Goal: Transaction & Acquisition: Purchase product/service

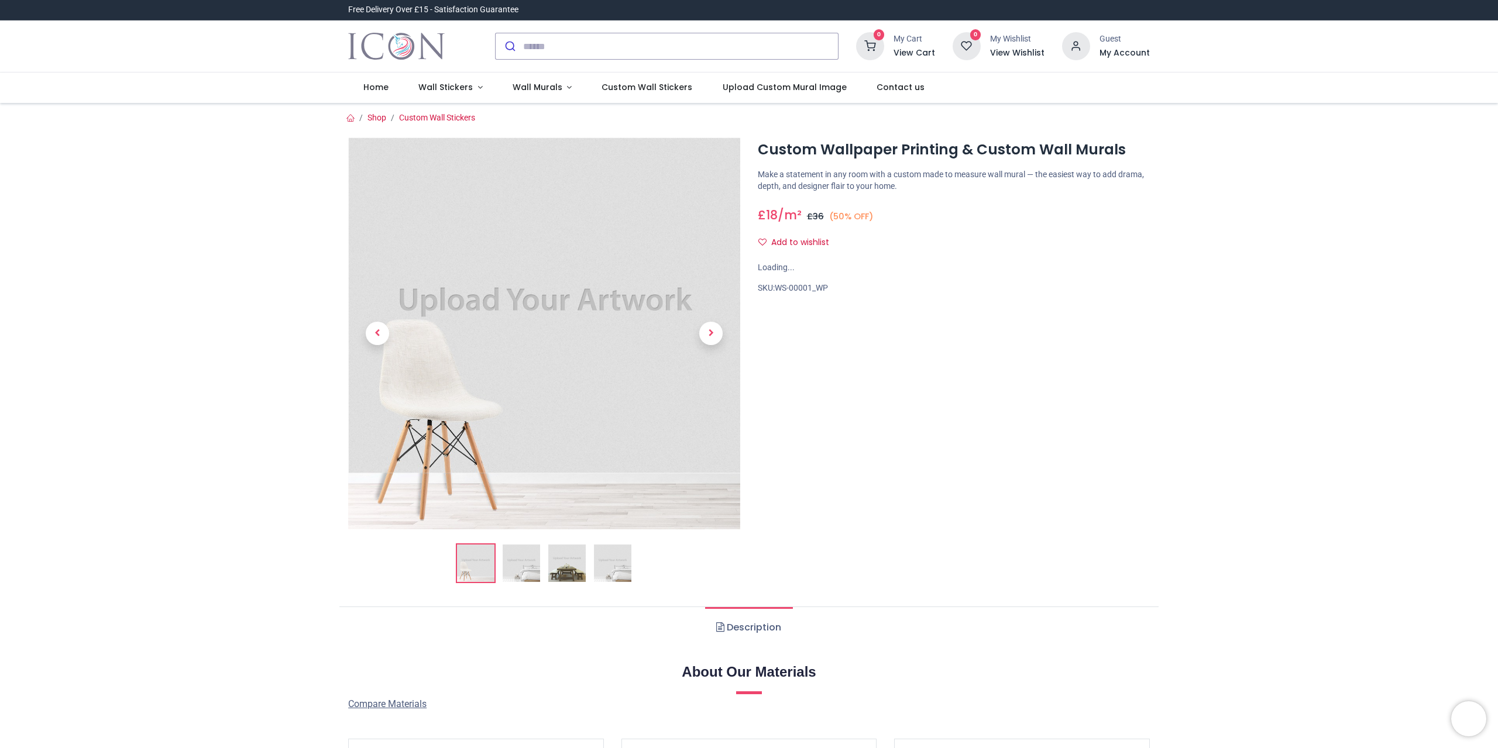
click at [522, 574] on img at bounding box center [521, 563] width 37 height 37
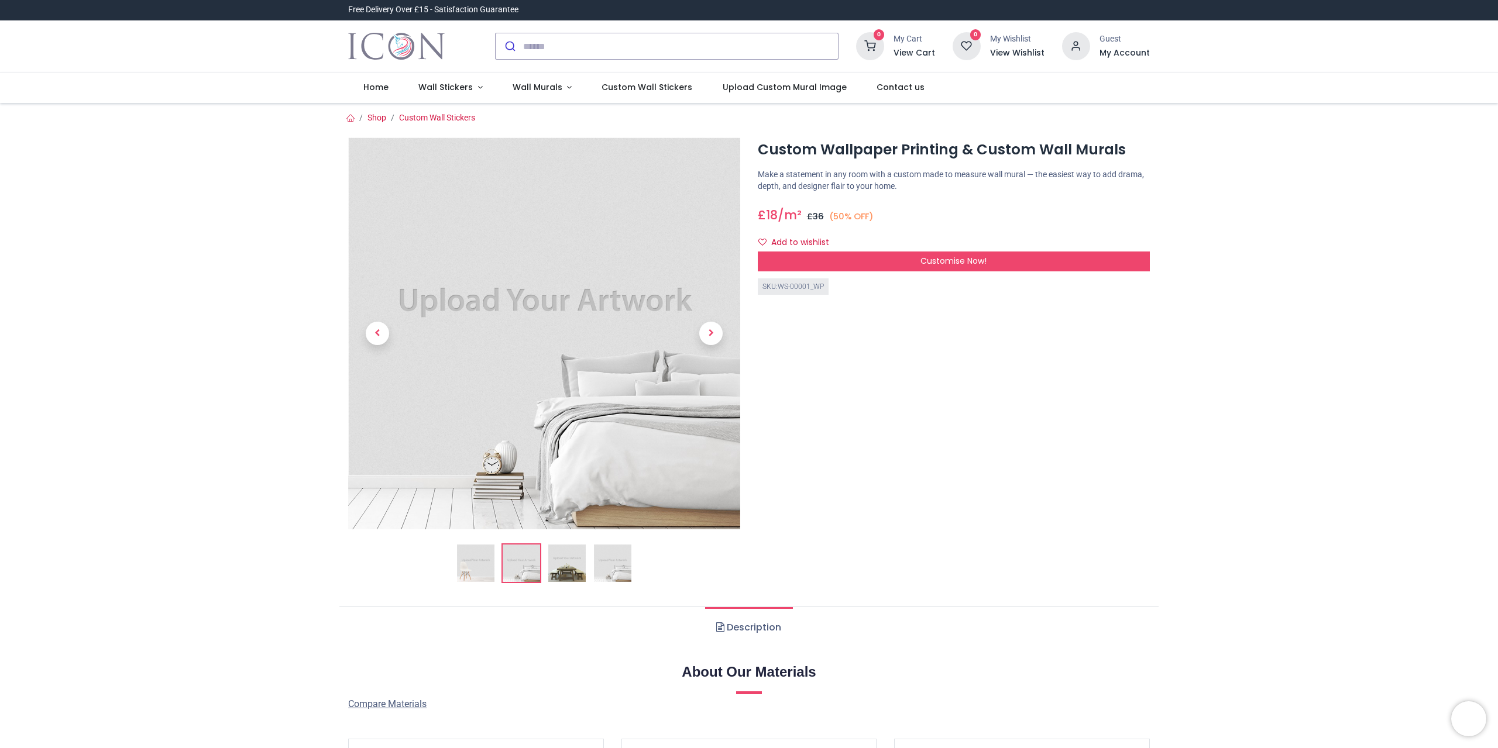
click at [559, 570] on img at bounding box center [566, 563] width 37 height 37
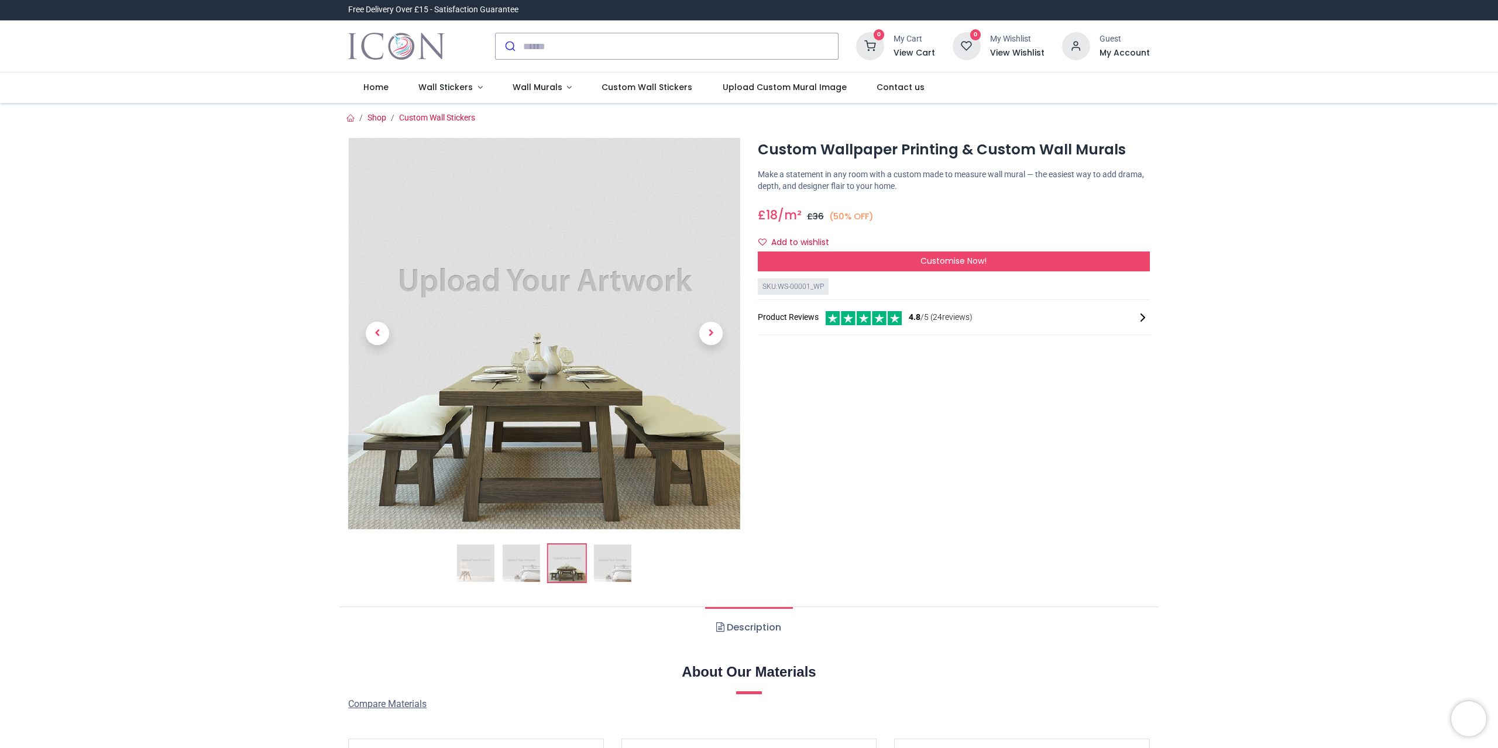
click at [609, 572] on img at bounding box center [612, 563] width 37 height 37
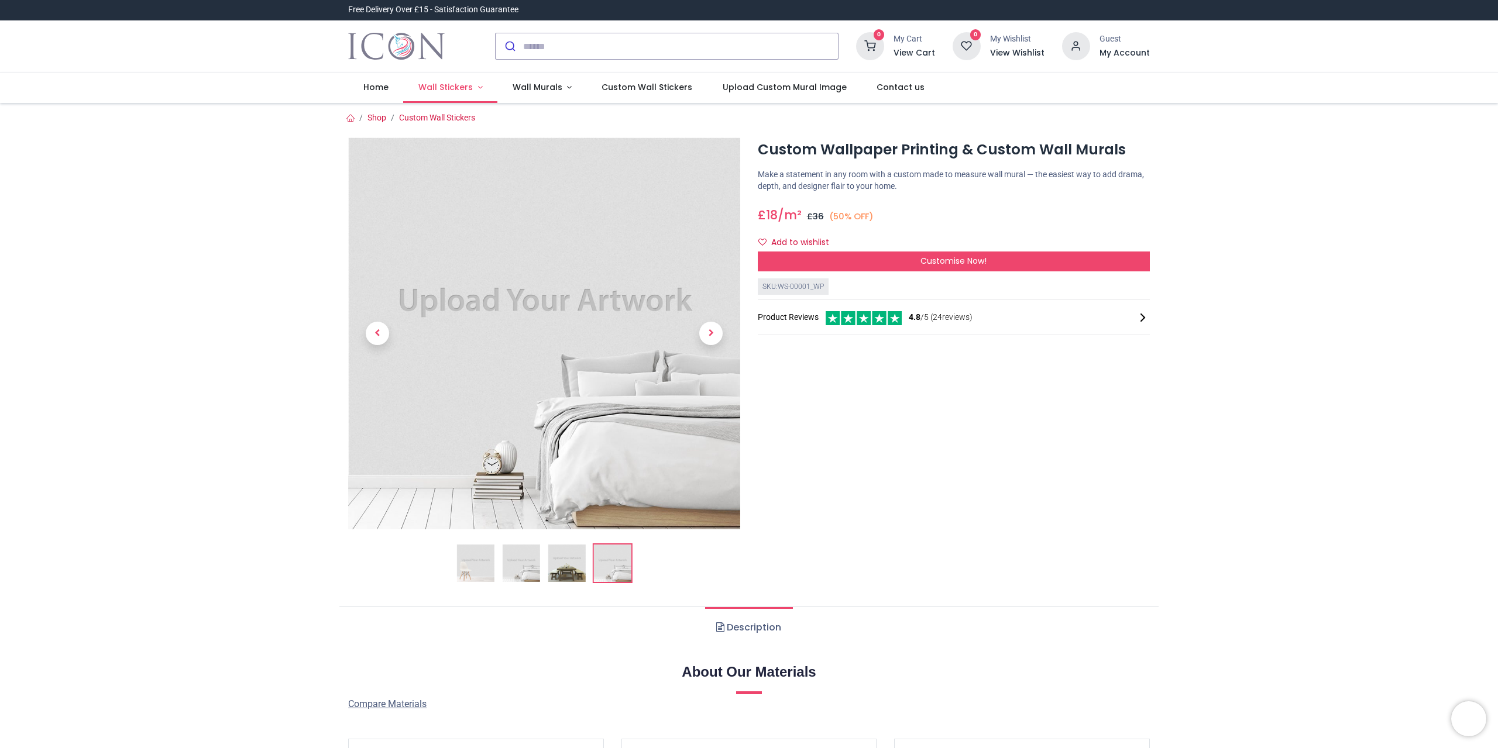
click at [467, 85] on span "Wall Stickers" at bounding box center [445, 87] width 54 height 12
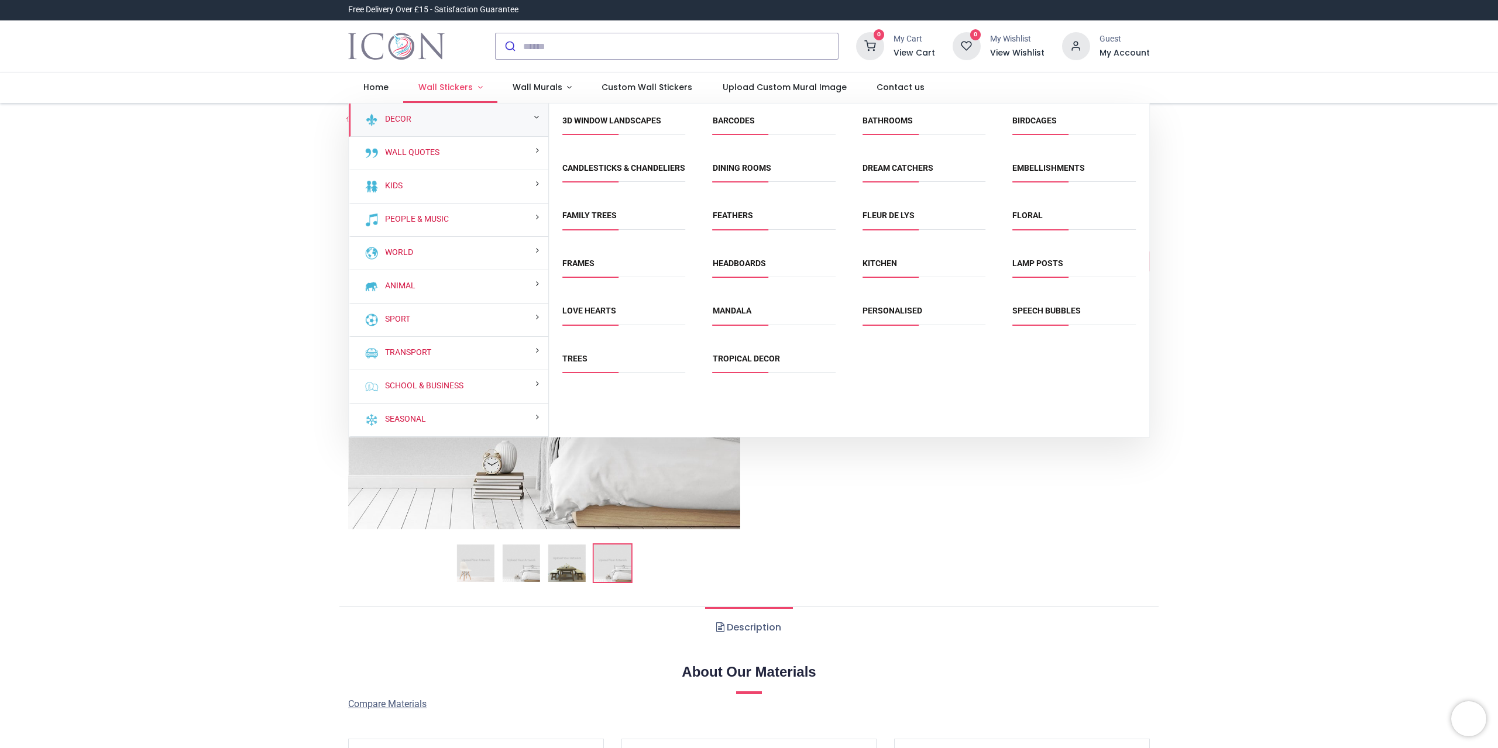
click at [463, 88] on span "Wall Stickers" at bounding box center [445, 87] width 54 height 12
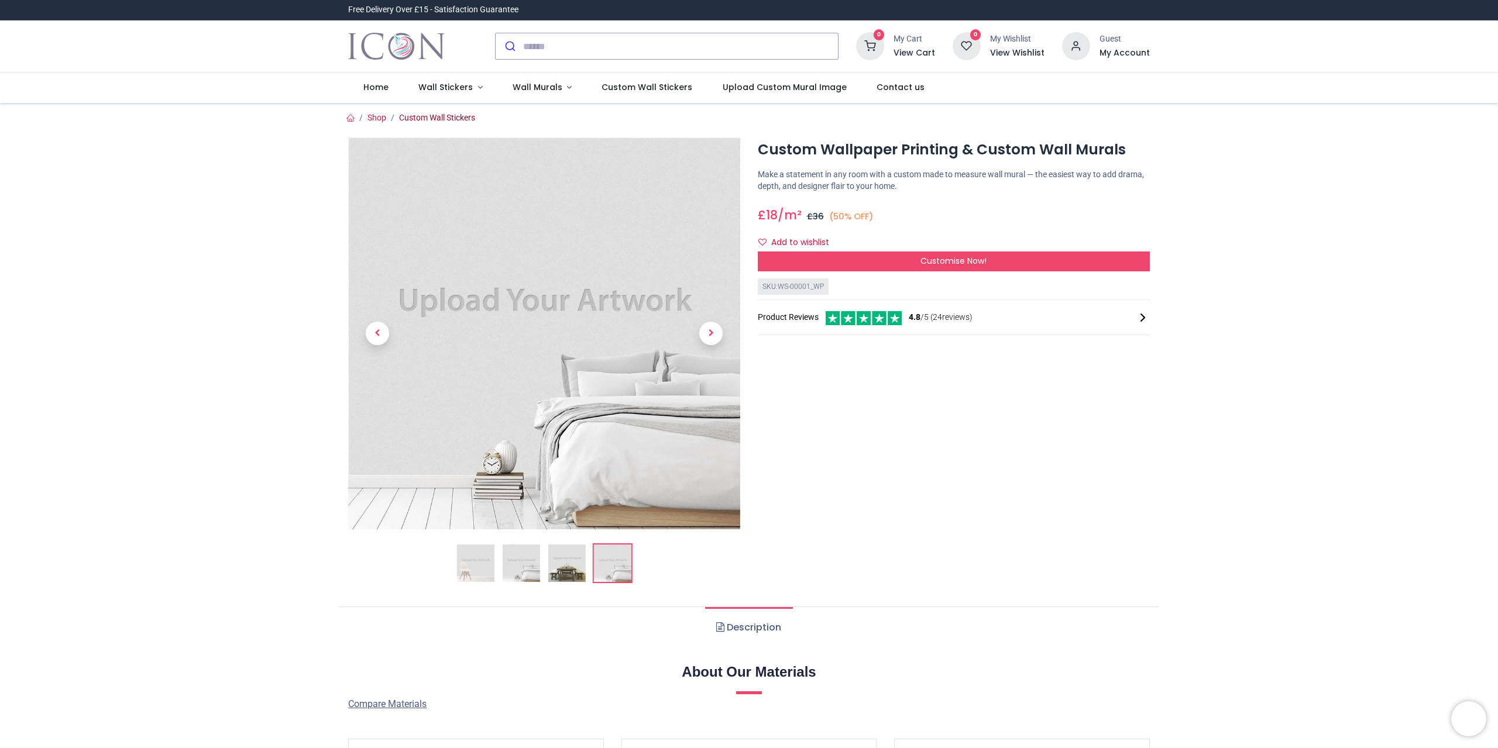
click at [439, 116] on link "Custom Wall Stickers" at bounding box center [437, 117] width 76 height 9
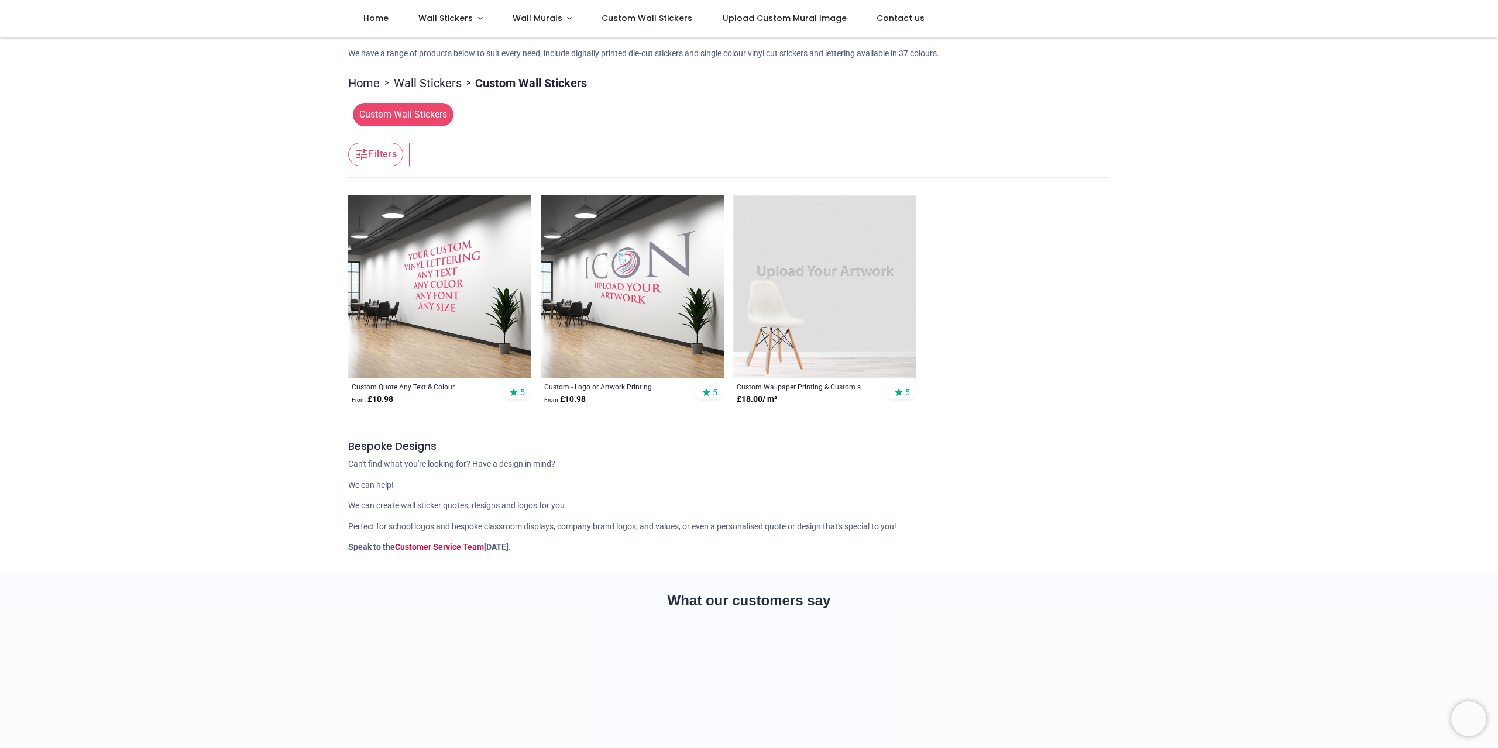
scroll to position [131, 0]
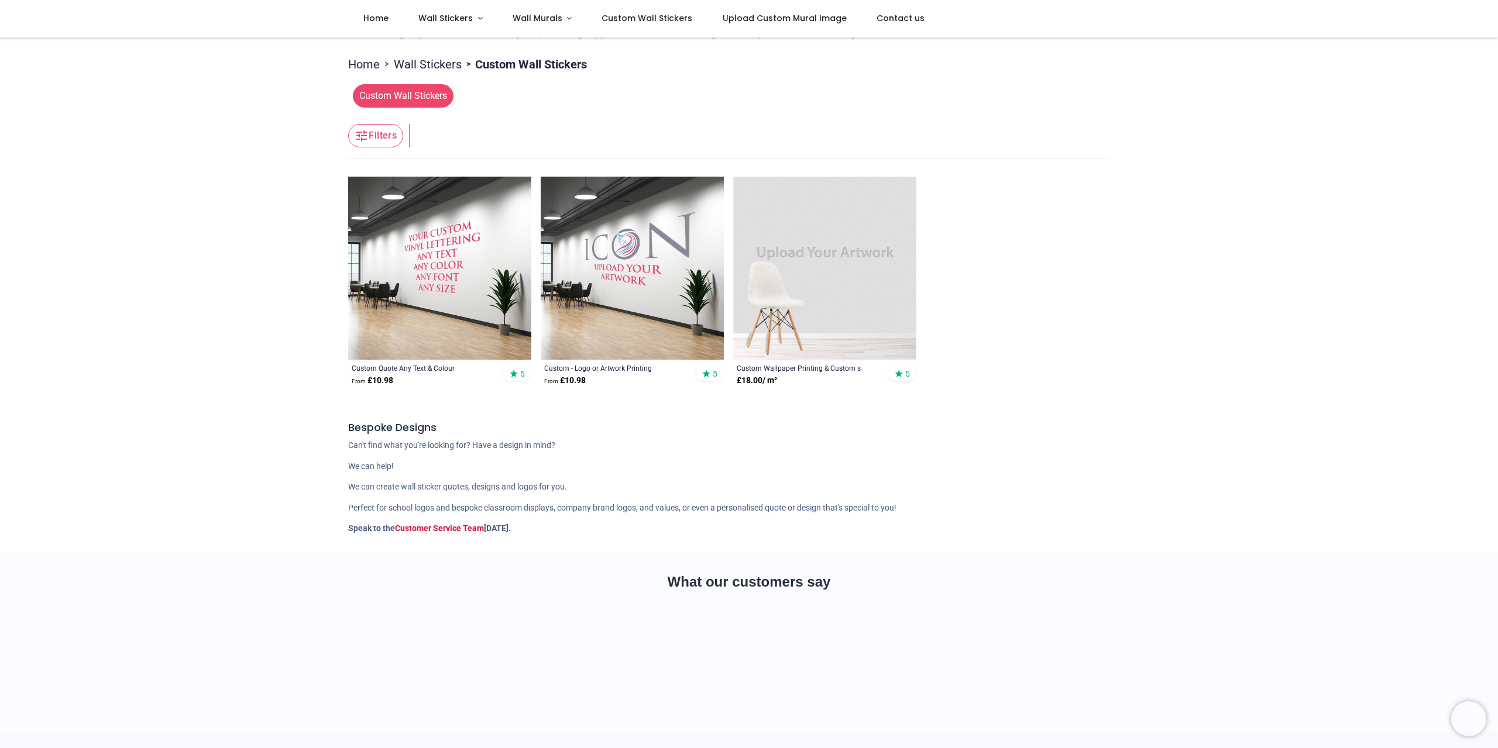
click at [823, 277] on img at bounding box center [824, 268] width 183 height 183
